Goal: Use online tool/utility: Use online tool/utility

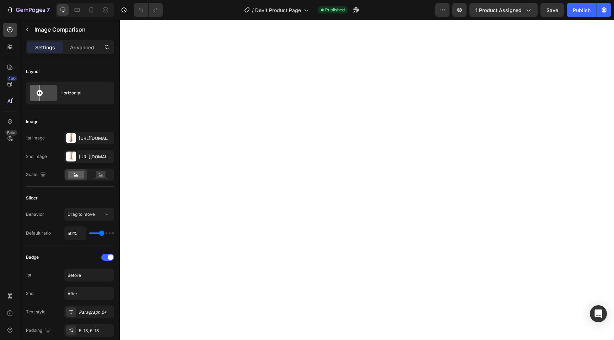
select select "580883873052623852"
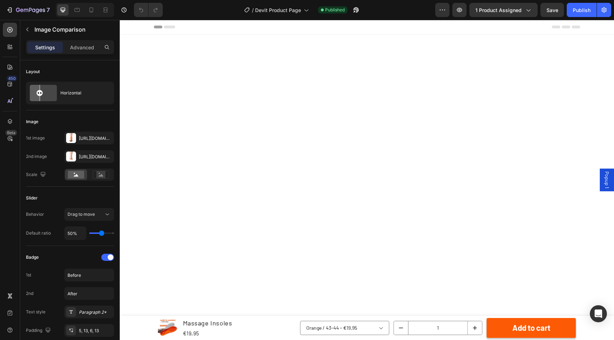
scroll to position [955, 0]
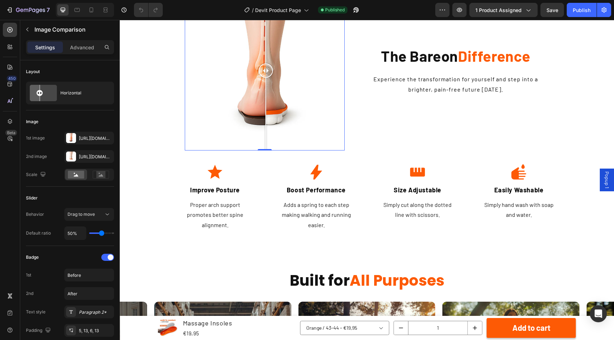
click at [253, 151] on div "Before After" at bounding box center [265, 71] width 160 height 160
click at [260, 151] on div "Before After" at bounding box center [265, 71] width 160 height 160
click at [265, 151] on div at bounding box center [260, 71] width 14 height 160
click at [265, 64] on div at bounding box center [264, 27] width 1 height 73
click at [296, 127] on div "Before After" at bounding box center [265, 71] width 160 height 160
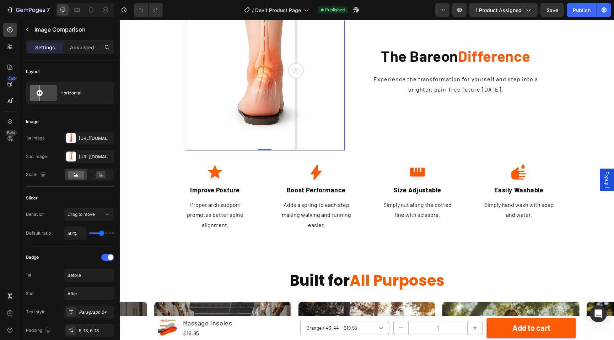
click at [270, 124] on div "Before After" at bounding box center [265, 71] width 160 height 160
click at [259, 124] on div "Before After" at bounding box center [265, 71] width 160 height 160
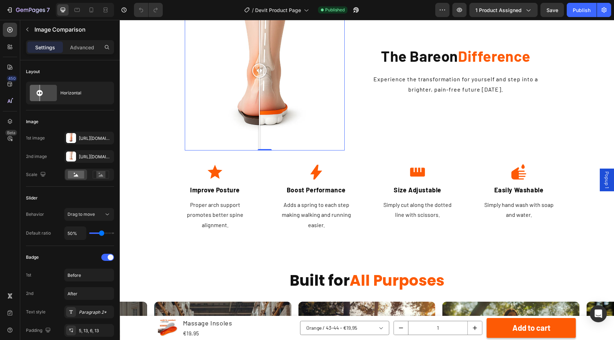
click at [265, 122] on div at bounding box center [259, 71] width 14 height 160
click at [260, 125] on div at bounding box center [265, 71] width 14 height 160
click at [249, 128] on div "Before After" at bounding box center [265, 71] width 160 height 160
click at [242, 128] on div at bounding box center [249, 71] width 14 height 160
click at [265, 126] on div "Before After" at bounding box center [265, 71] width 160 height 160
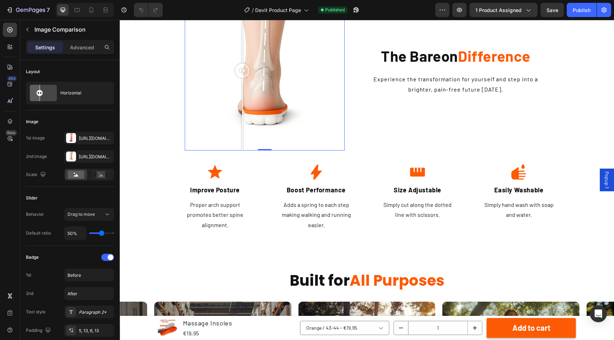
click at [242, 127] on div "Before After" at bounding box center [265, 71] width 160 height 160
click at [259, 124] on div "Before After" at bounding box center [265, 71] width 160 height 160
click at [269, 124] on div "Before After" at bounding box center [265, 71] width 160 height 160
click at [286, 118] on div "Before After" at bounding box center [265, 71] width 160 height 160
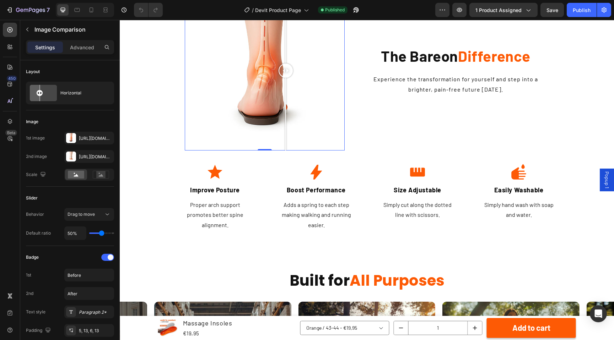
click at [271, 116] on div "Before After" at bounding box center [265, 71] width 160 height 160
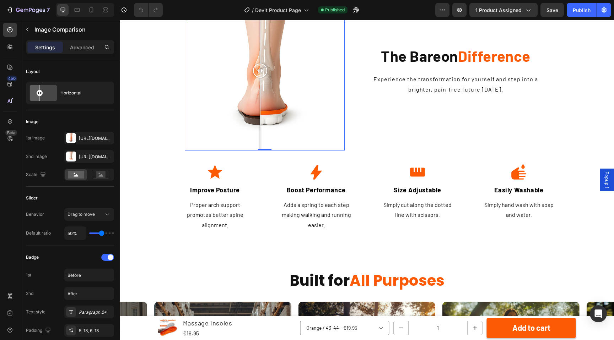
click at [260, 117] on div "Before After" at bounding box center [265, 71] width 160 height 160
click at [264, 117] on div at bounding box center [264, 71] width 14 height 160
drag, startPoint x: 267, startPoint y: 115, endPoint x: 266, endPoint y: 146, distance: 30.5
click at [266, 146] on div at bounding box center [266, 71] width 14 height 160
drag, startPoint x: 266, startPoint y: 176, endPoint x: 266, endPoint y: 144, distance: 32.3
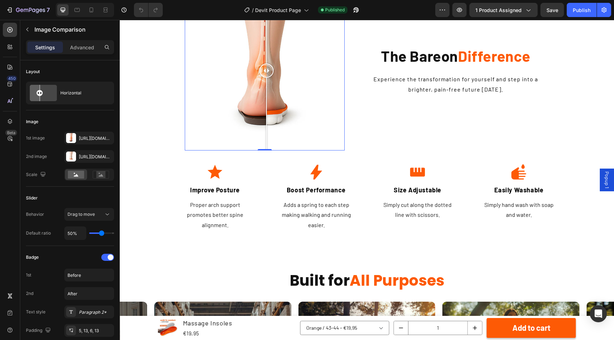
click at [266, 144] on div at bounding box center [266, 71] width 14 height 160
